Goal: Information Seeking & Learning: Learn about a topic

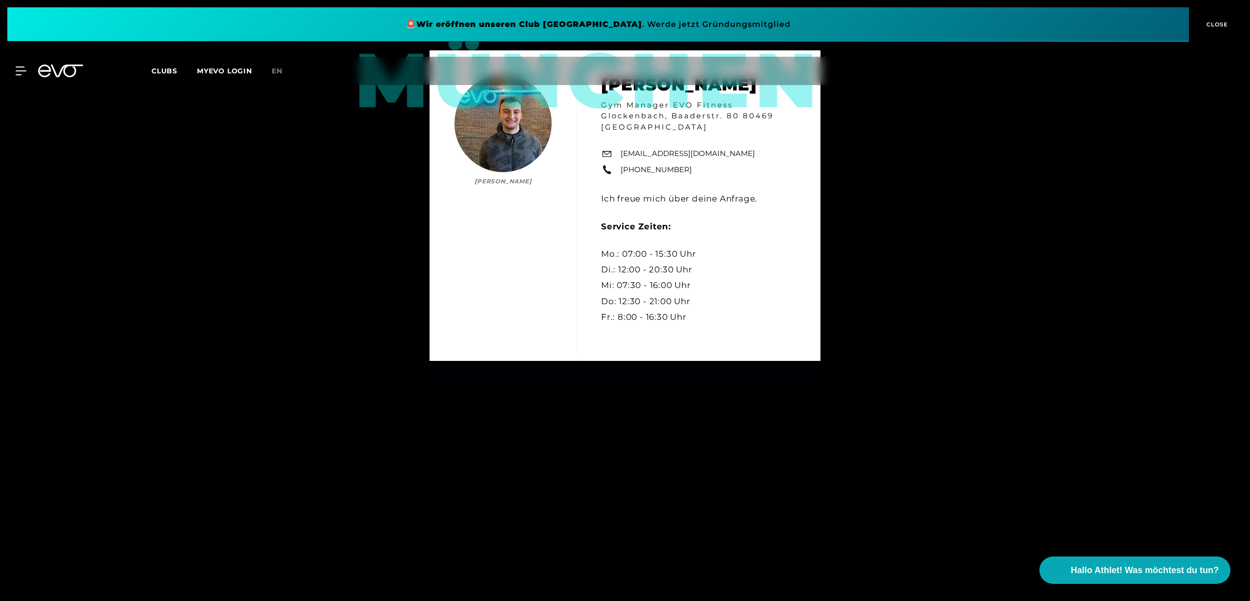
scroll to position [1828, 0]
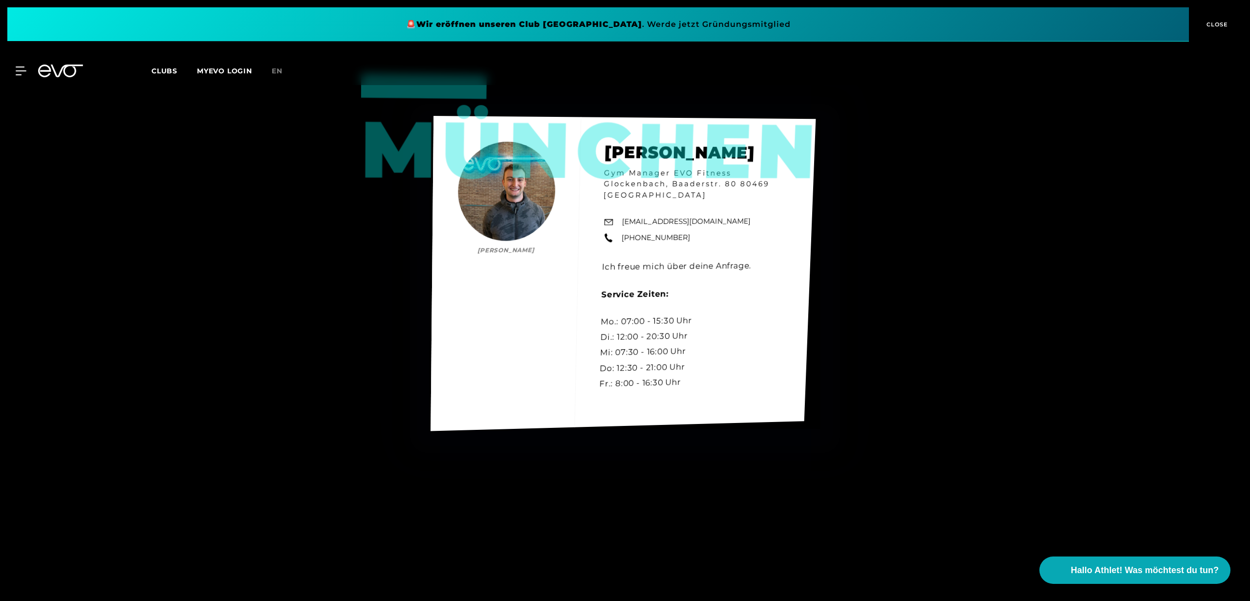
click at [515, 197] on div "München Luca Hoffmann Luca Hoffmann Gym Manager EVO Fitness Glockenbach, Baader…" at bounding box center [622, 273] width 385 height 315
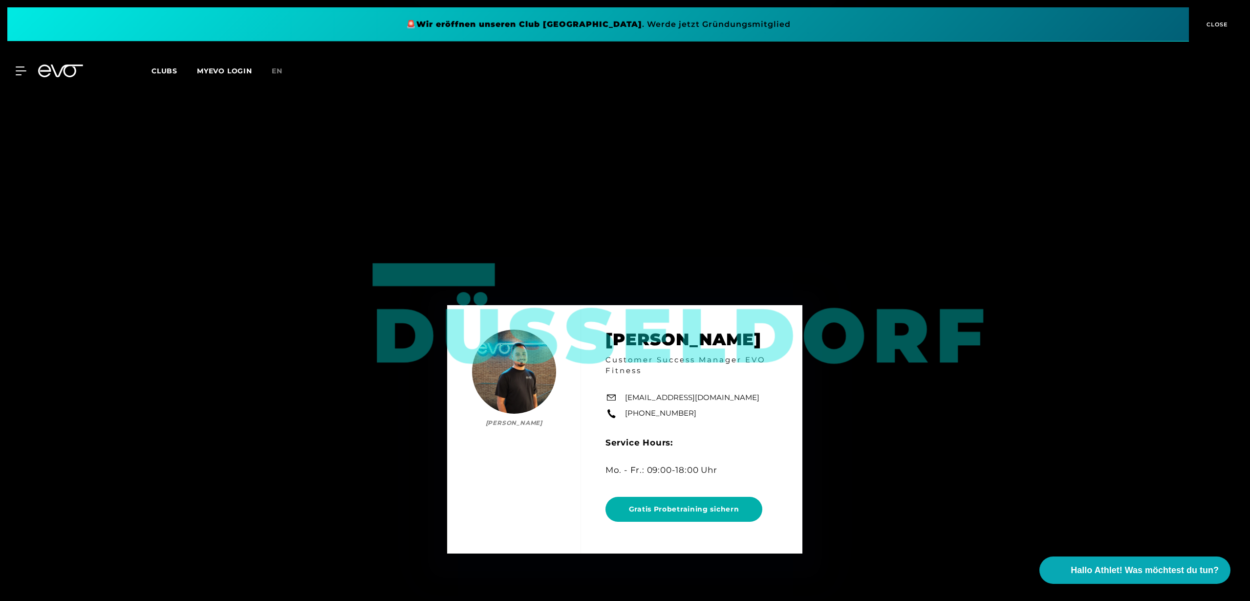
scroll to position [2460, 0]
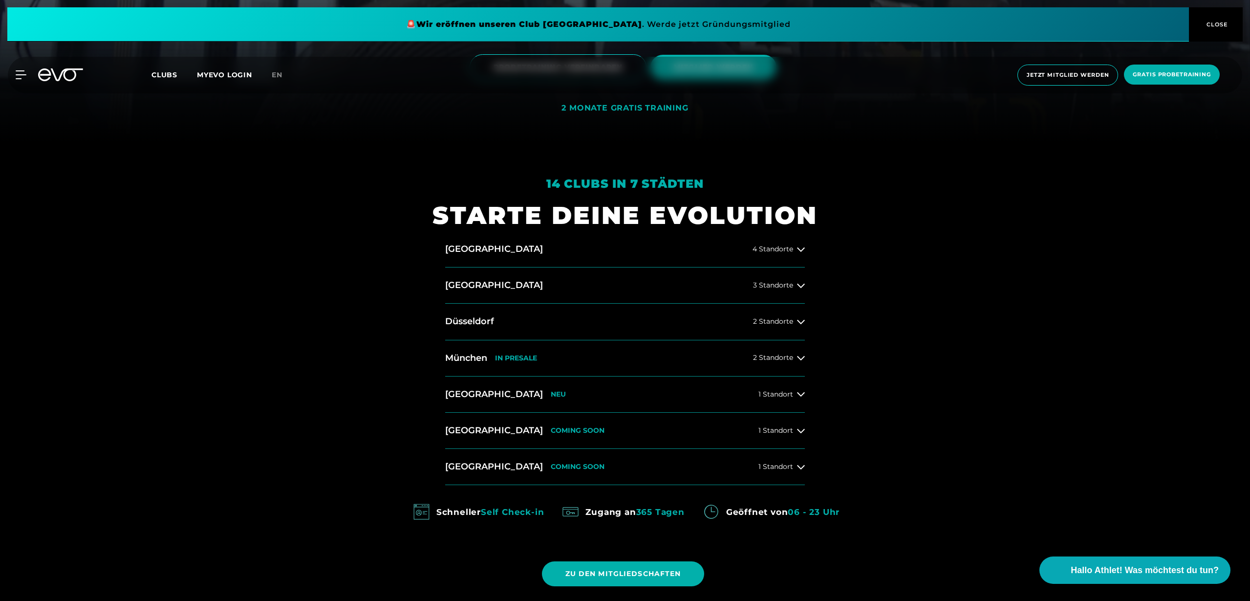
scroll to position [456, 0]
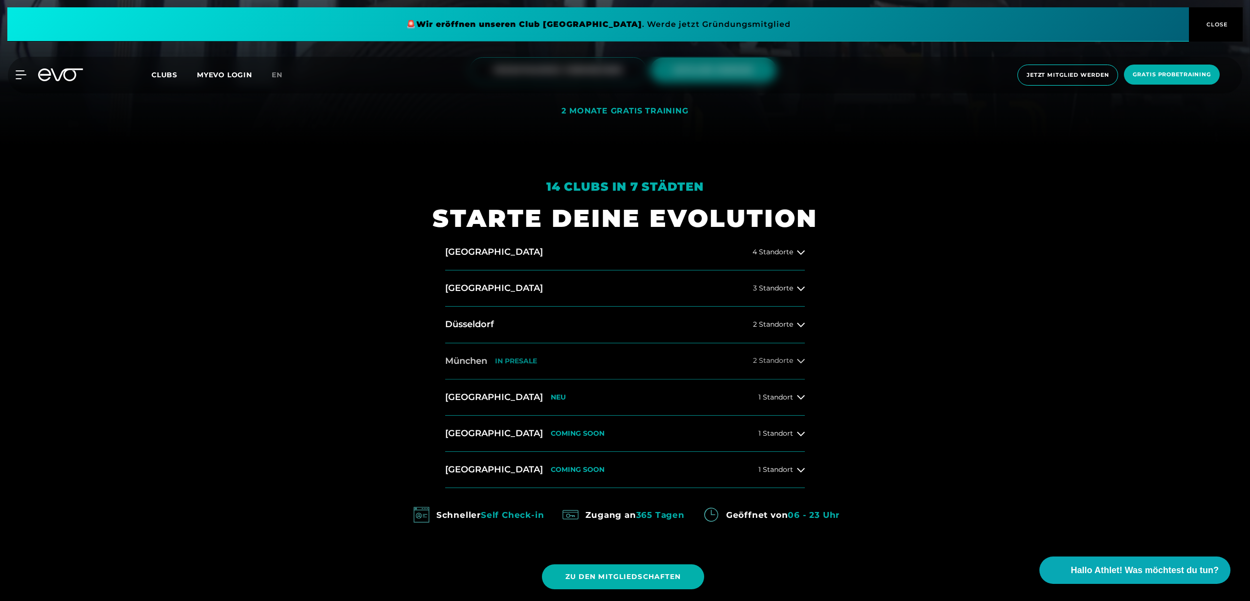
click at [789, 365] on button "[GEOGRAPHIC_DATA] IN [GEOGRAPHIC_DATA] 2 Standorte" at bounding box center [625, 361] width 360 height 36
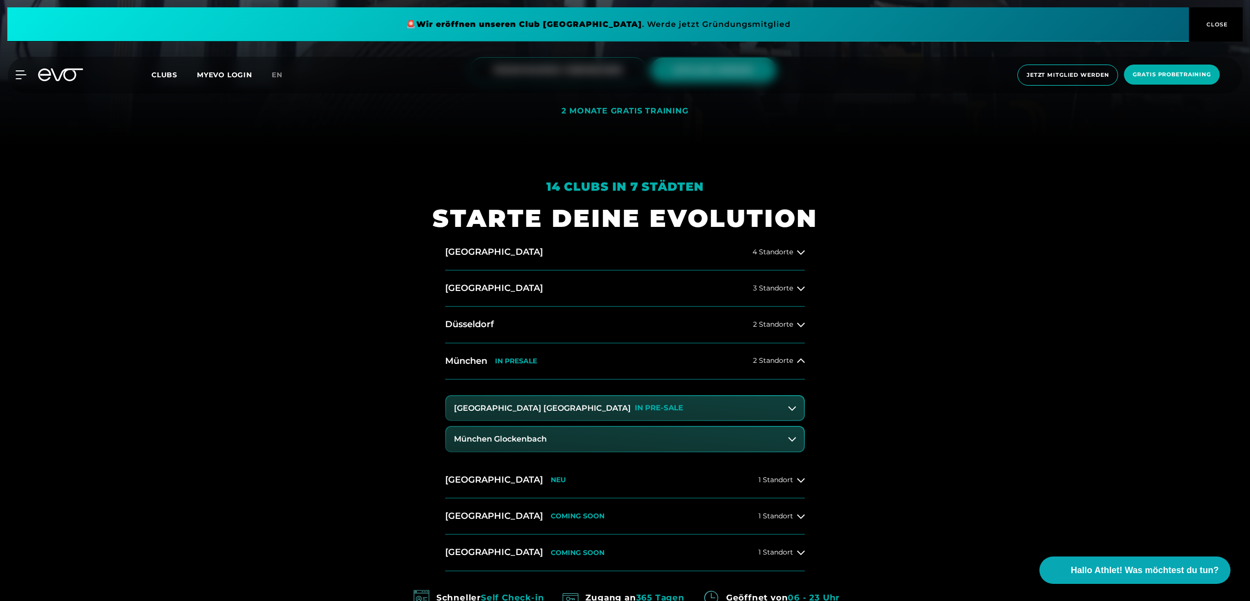
click at [606, 402] on button "[GEOGRAPHIC_DATA] Maxvorstadt IN PRE-SALE" at bounding box center [625, 408] width 358 height 24
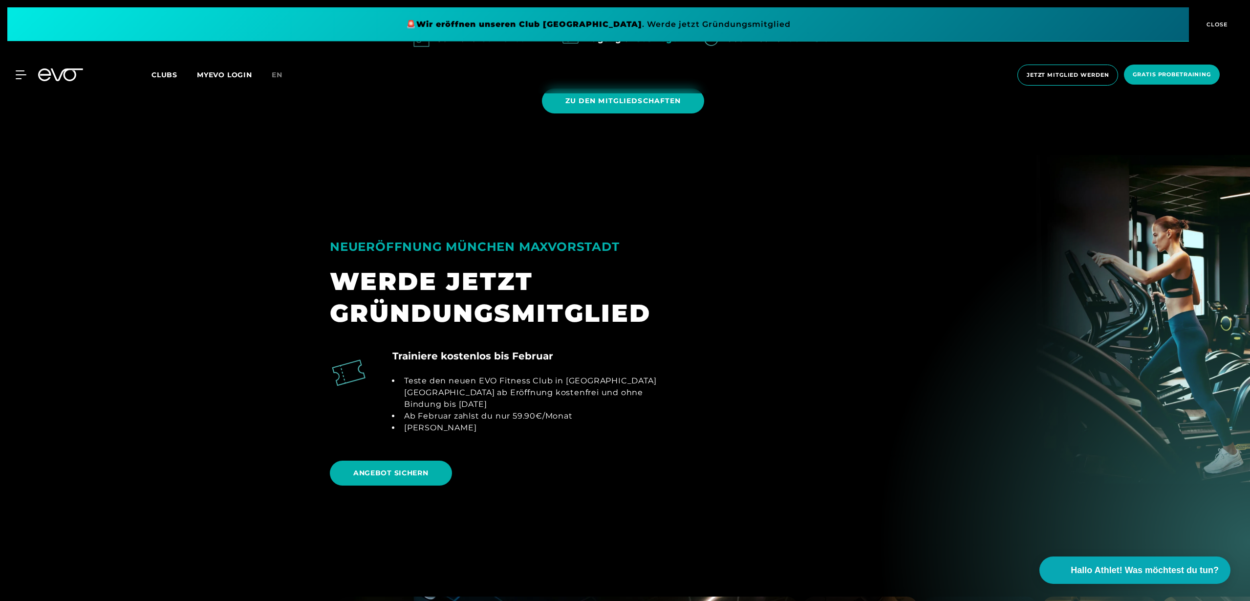
scroll to position [1224, 0]
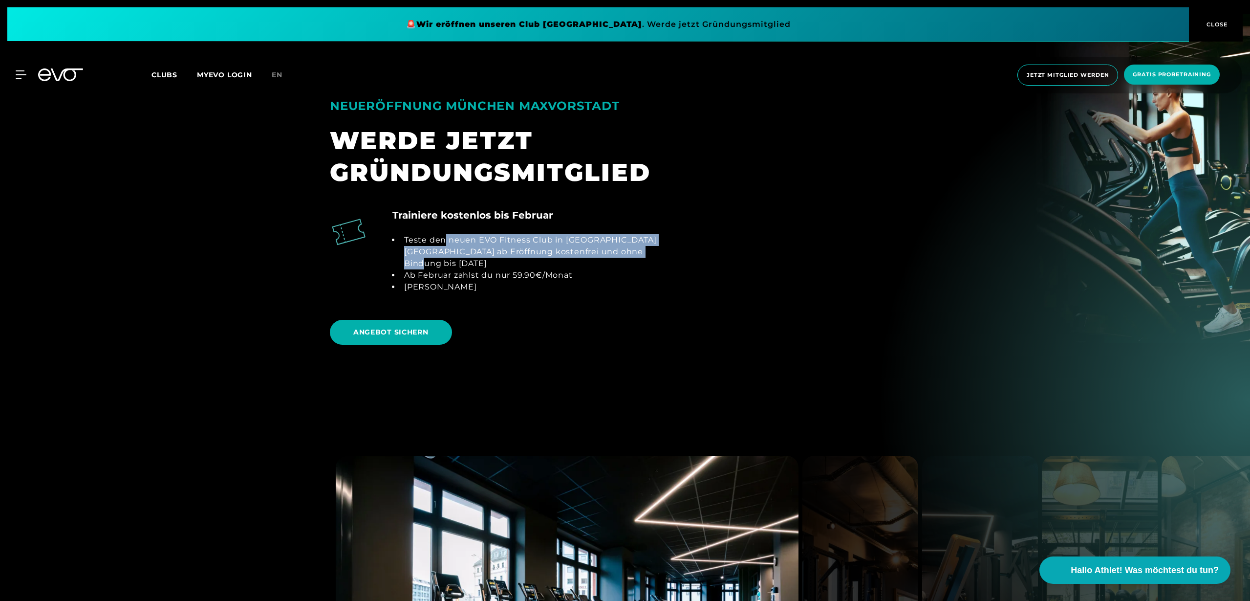
drag, startPoint x: 446, startPoint y: 239, endPoint x: 452, endPoint y: 255, distance: 17.2
click at [452, 255] on li "Teste den neuen EVO Fitness Club in [GEOGRAPHIC_DATA] [GEOGRAPHIC_DATA] ab Eröf…" at bounding box center [533, 251] width 266 height 35
drag, startPoint x: 408, startPoint y: 237, endPoint x: 411, endPoint y: 249, distance: 11.5
click at [411, 249] on li "Teste den neuen EVO Fitness Club in [GEOGRAPHIC_DATA] [GEOGRAPHIC_DATA] ab Eröf…" at bounding box center [533, 251] width 266 height 35
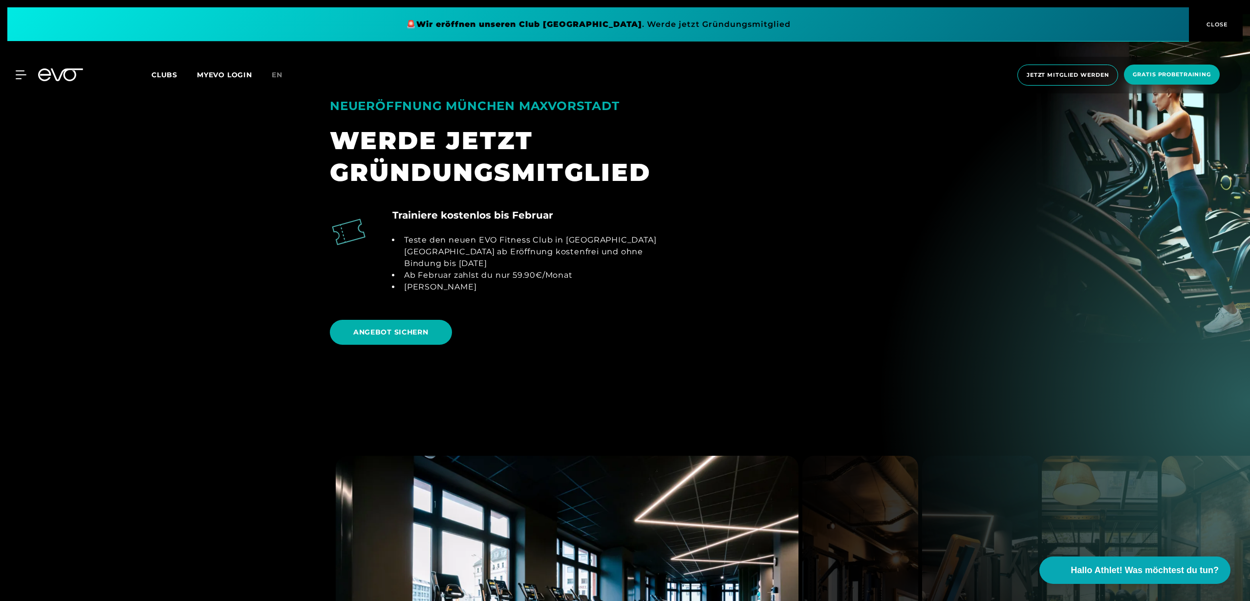
click at [414, 269] on li "Ab Februar zahlst du nur 59.90€/Monat" at bounding box center [533, 275] width 266 height 12
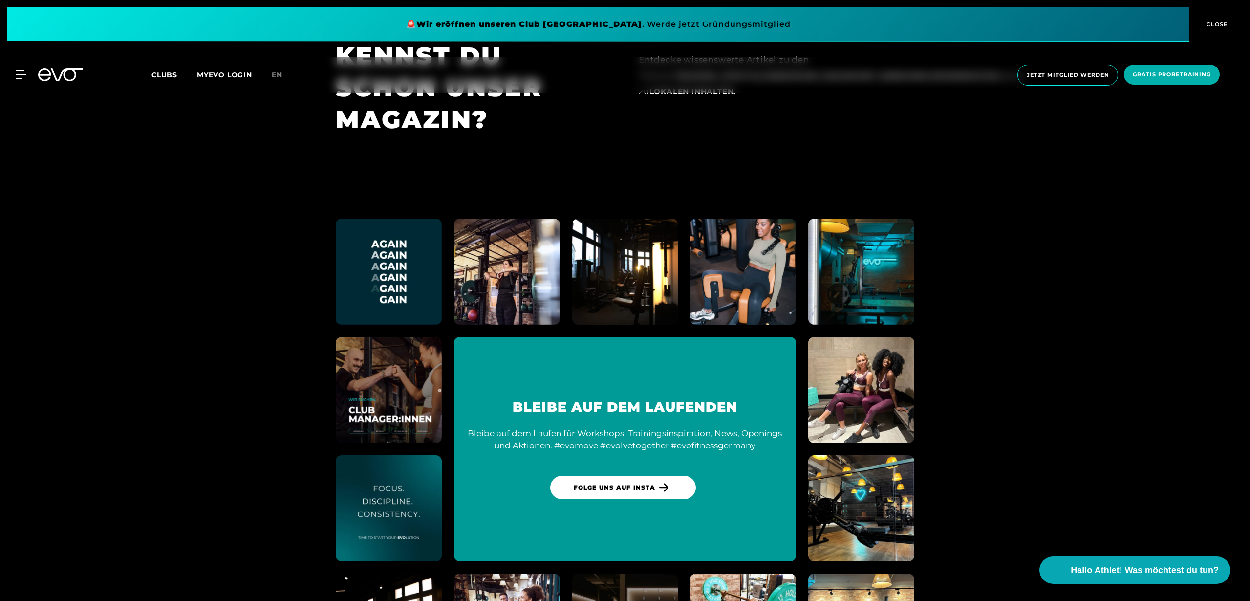
scroll to position [5863, 0]
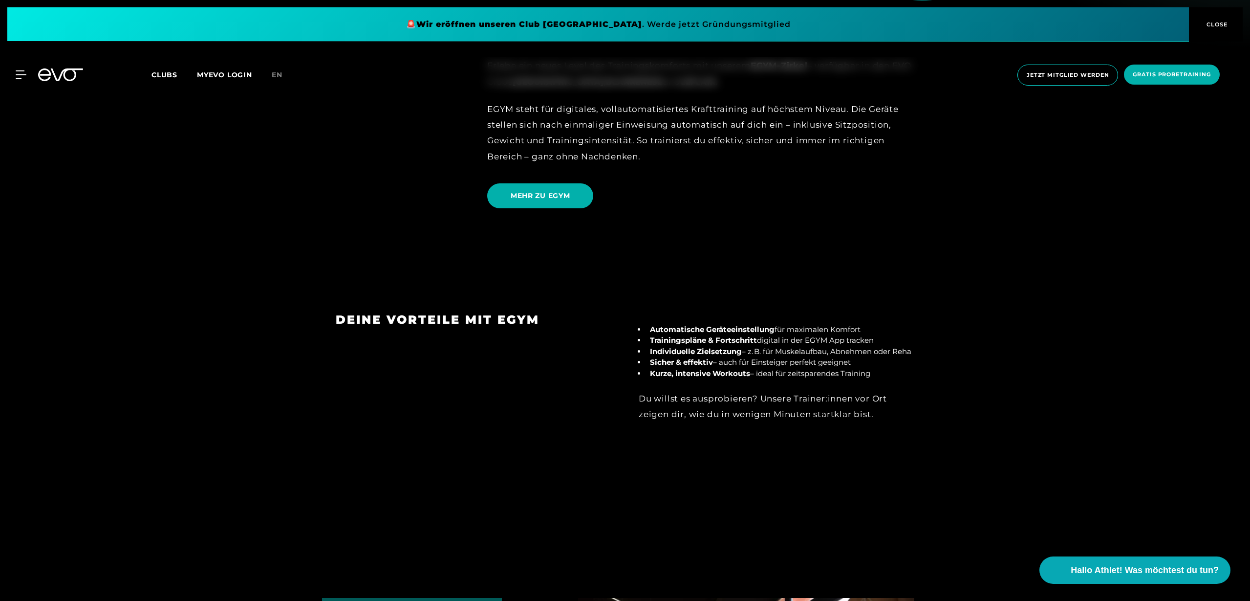
scroll to position [1336, 0]
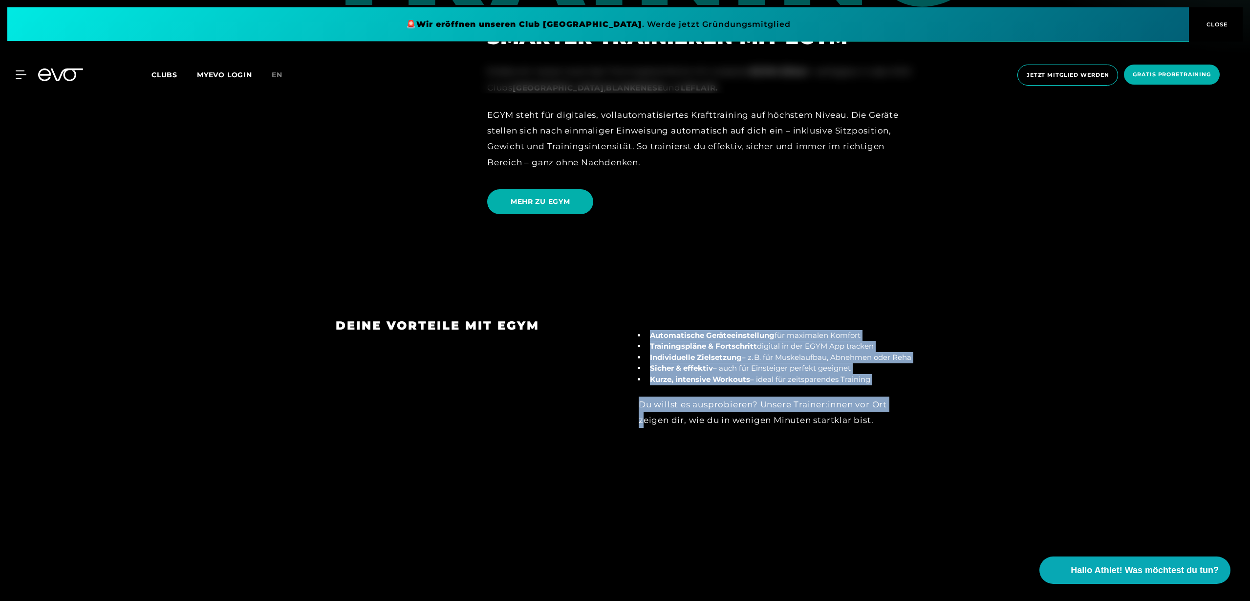
drag, startPoint x: 644, startPoint y: 305, endPoint x: 645, endPoint y: 386, distance: 81.6
click at [645, 386] on div "Automatische Geräteeinstellung für maximalen Komfort Trainingspläne & Fortschri…" at bounding box center [777, 379] width 276 height 98
click at [645, 396] on div "Du willst es ausprobieren? Unsere Trainer:innen vor Ort zeigen dir, wie du in w…" at bounding box center [777, 412] width 276 height 32
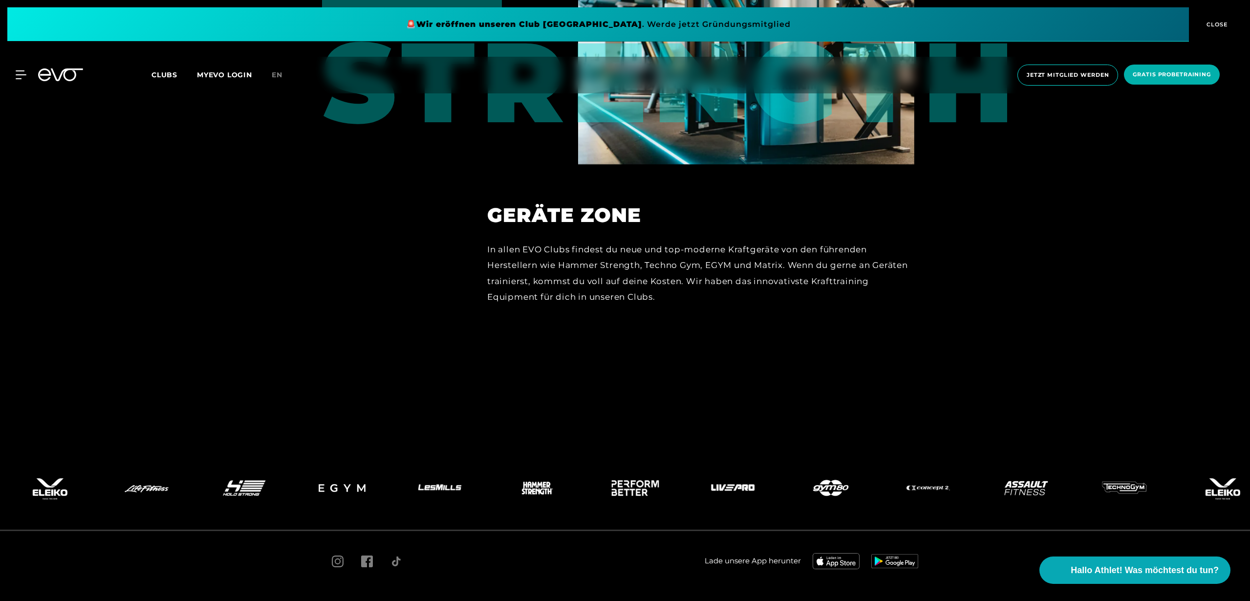
scroll to position [5243, 0]
